Goal: Obtain resource: Obtain resource

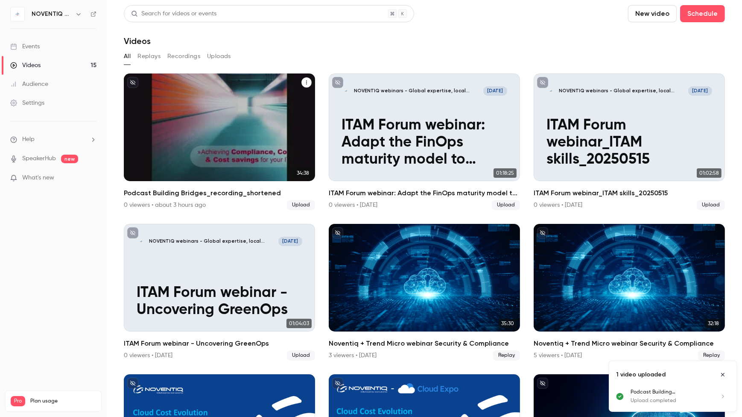
click at [240, 124] on p "Podcast Building Bridges_recording_shortened" at bounding box center [220, 143] width 166 height 52
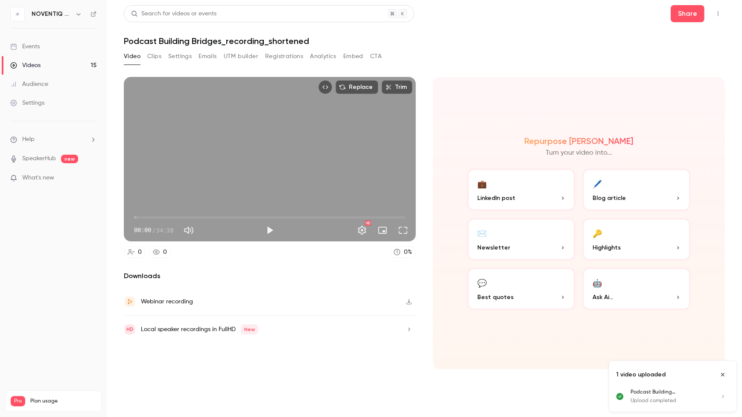
click at [154, 54] on button "Clips" at bounding box center [154, 57] width 14 height 14
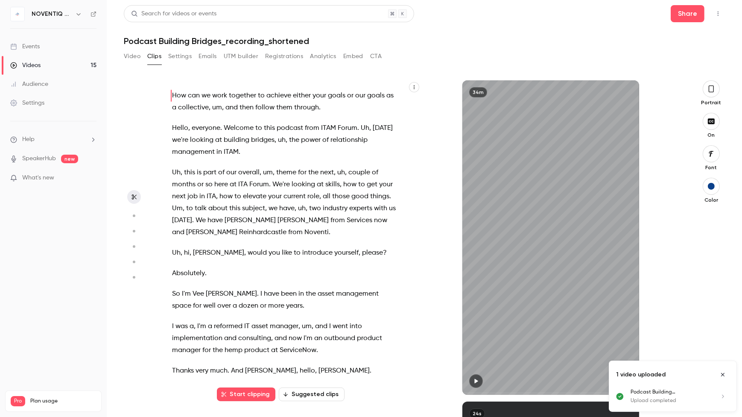
click at [721, 375] on icon "Close uploads list" at bounding box center [722, 374] width 7 height 6
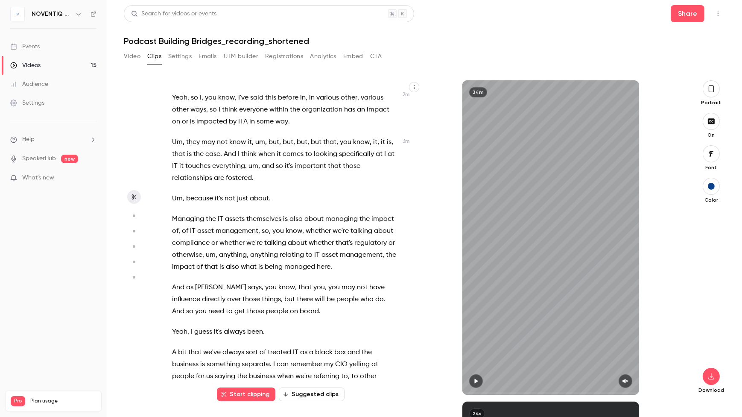
scroll to position [776, 0]
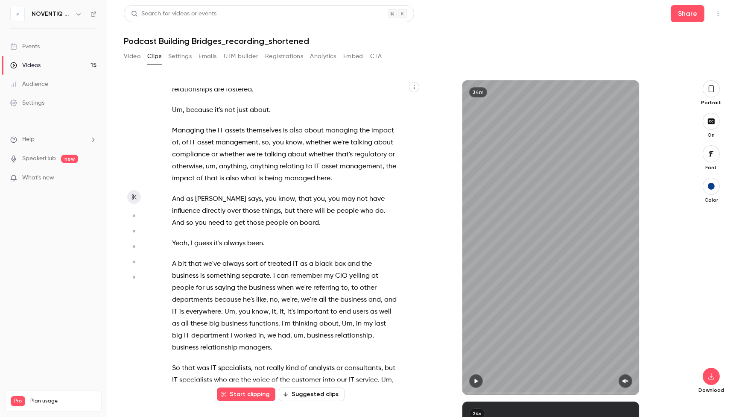
click at [416, 86] on icon "button" at bounding box center [413, 86] width 5 height 5
click at [384, 104] on div "Copy transcript" at bounding box center [379, 107] width 65 height 9
drag, startPoint x: 124, startPoint y: 39, endPoint x: 221, endPoint y: 42, distance: 96.9
click at [221, 42] on h1 "Podcast Building Bridges_recording_shortened" at bounding box center [424, 41] width 601 height 10
copy h1 "Podcast Building Bridges"
